Goal: Navigation & Orientation: Understand site structure

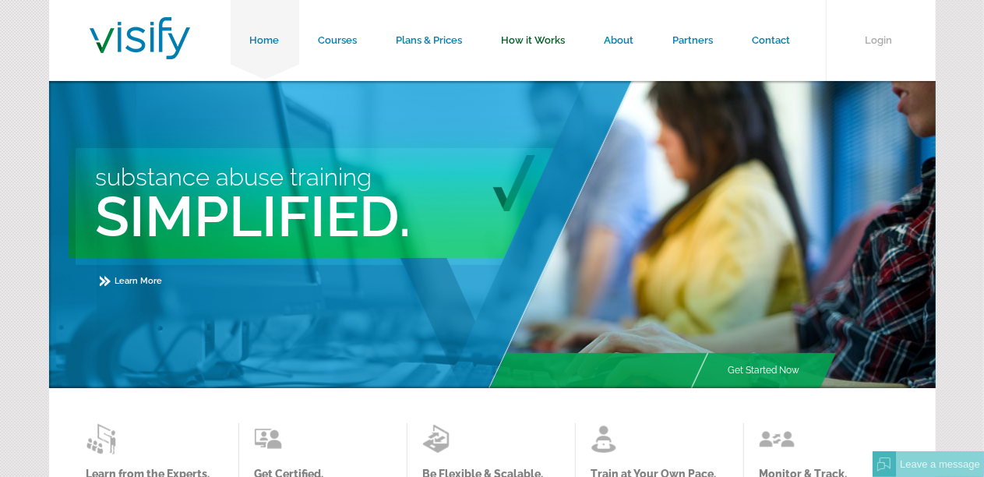
click at [535, 40] on link "How it Works" at bounding box center [533, 40] width 103 height 81
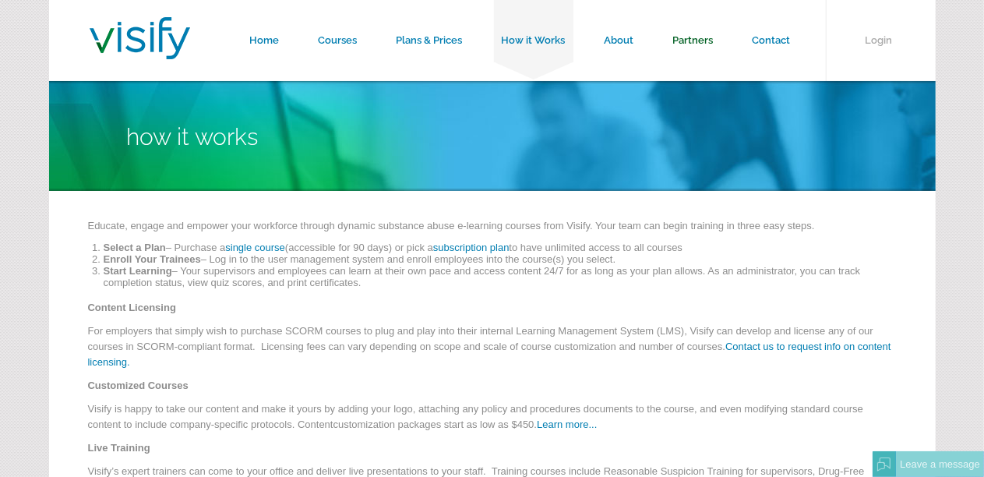
click at [690, 42] on link "Partners" at bounding box center [692, 40] width 79 height 81
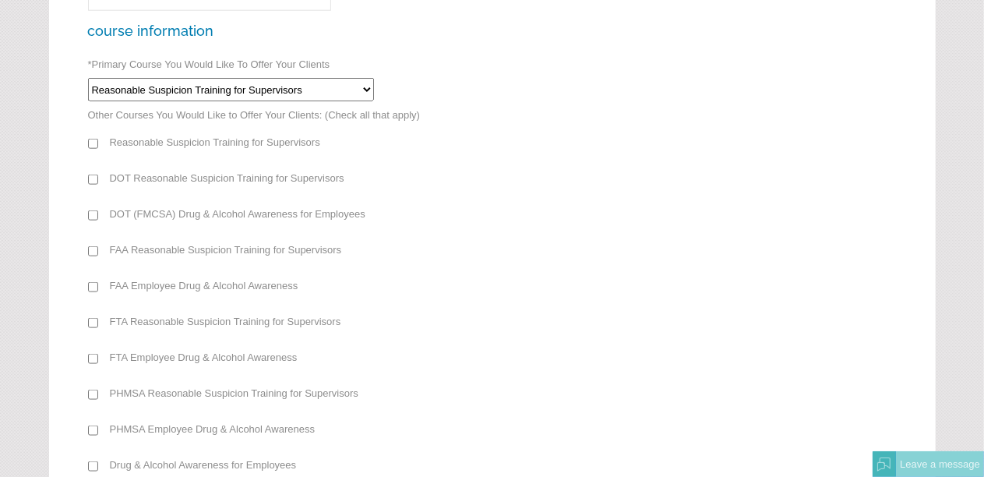
scroll to position [806, 0]
